Goal: Use online tool/utility: Use online tool/utility

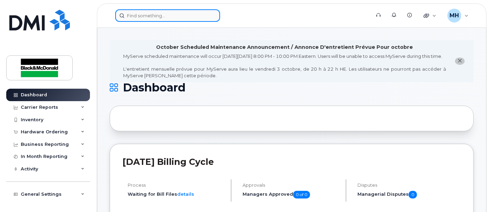
click at [157, 18] on input at bounding box center [167, 15] width 105 height 12
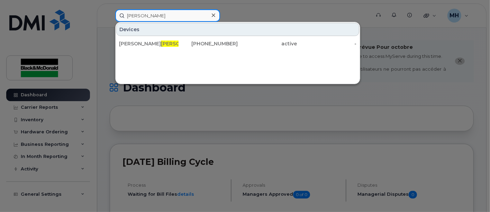
type input "Helem"
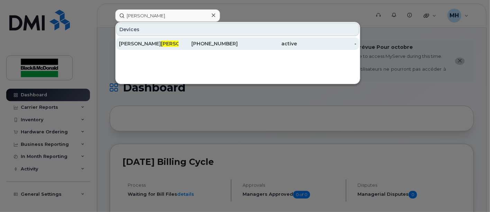
click at [161, 43] on span "Helem" at bounding box center [182, 43] width 42 height 6
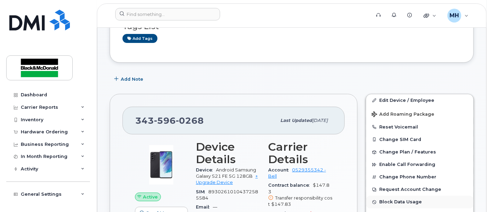
scroll to position [77, 0]
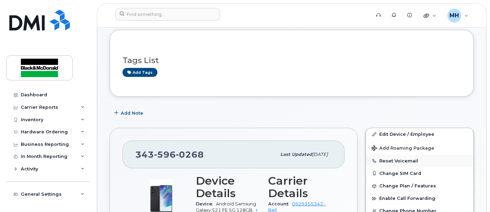
click at [398, 158] on button "Reset Voicemail" at bounding box center [419, 161] width 107 height 12
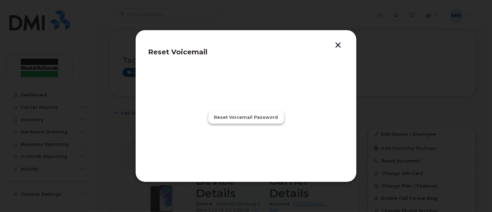
click at [256, 117] on span "Reset Voicemail Password" at bounding box center [246, 117] width 64 height 7
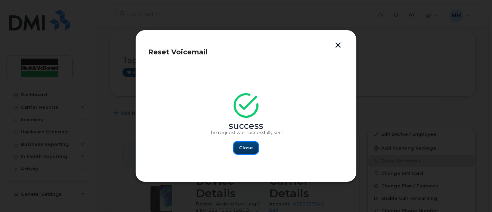
click at [245, 148] on span "Close" at bounding box center [246, 147] width 14 height 7
